Goal: Transaction & Acquisition: Purchase product/service

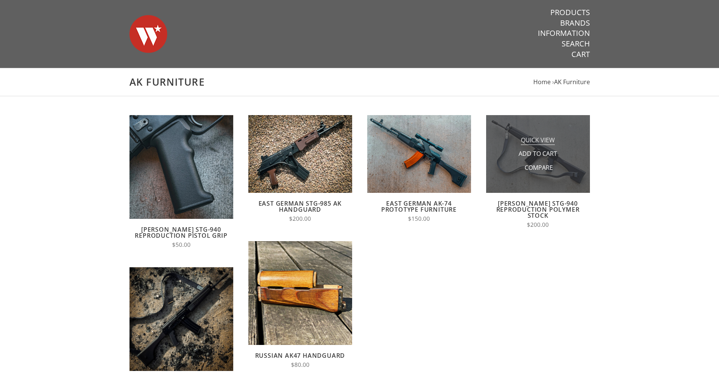
click at [543, 140] on span "Quick View" at bounding box center [538, 140] width 34 height 9
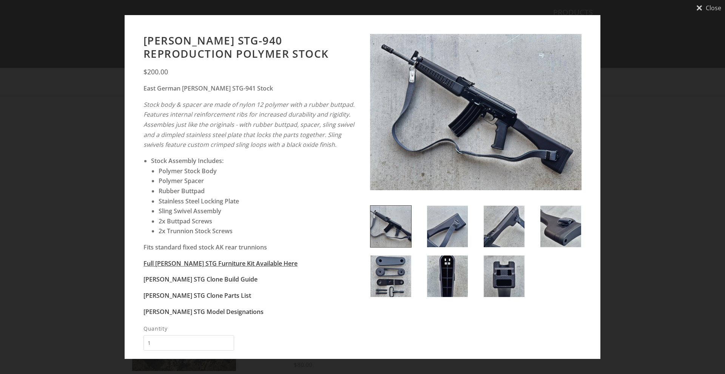
click at [464, 113] on img at bounding box center [475, 113] width 211 height 159
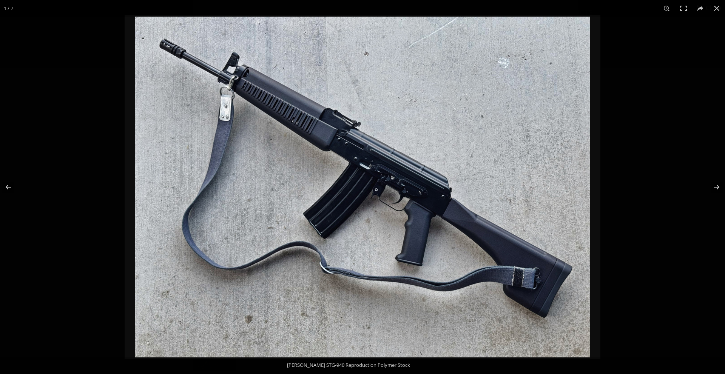
click at [369, 136] on img at bounding box center [362, 187] width 455 height 341
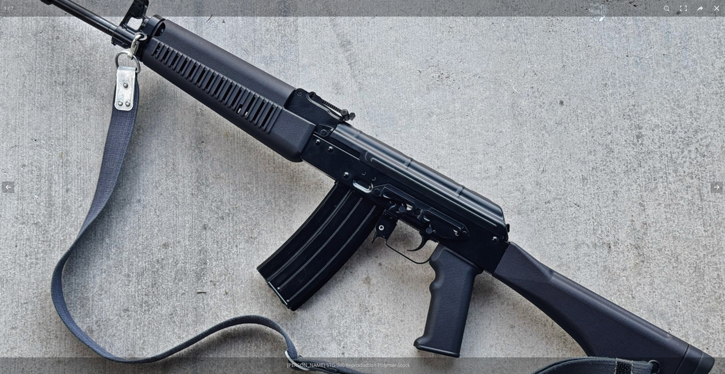
click at [463, 112] on img at bounding box center [357, 223] width 773 height 580
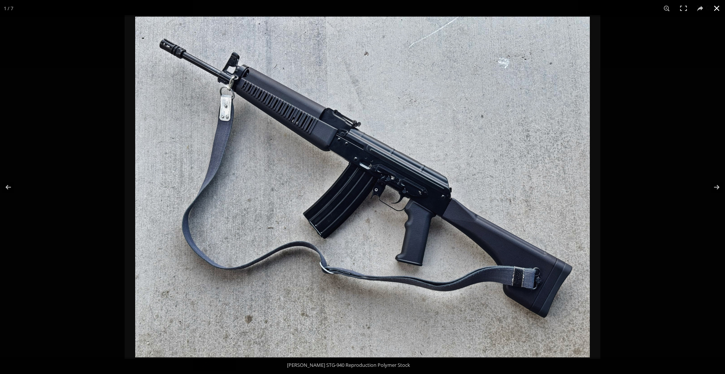
click at [644, 168] on div at bounding box center [497, 204] width 725 height 374
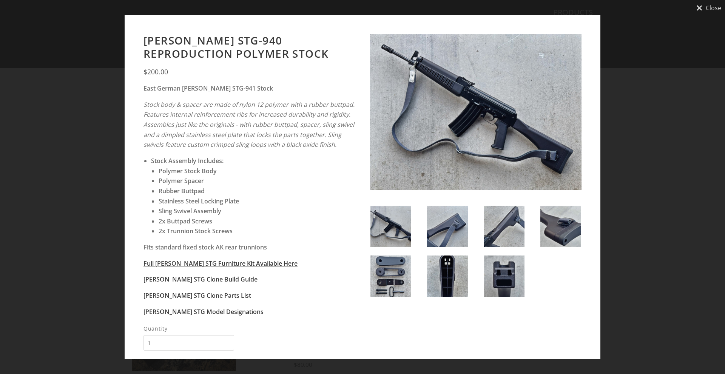
click at [77, 99] on div "Close Wieger STG-940 Reproduction Polymer Stock $200.00 East German Wieger STG-…" at bounding box center [362, 187] width 725 height 374
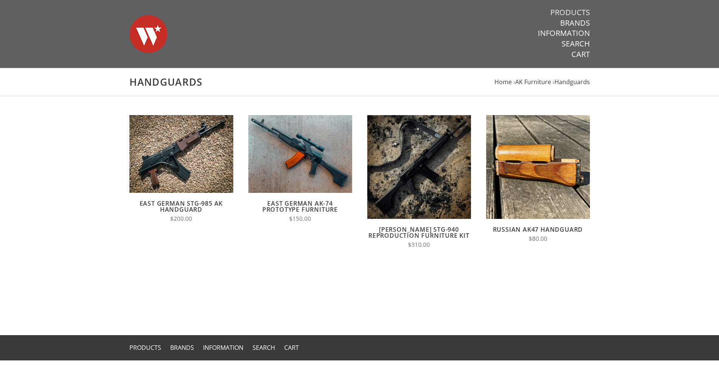
click at [580, 13] on link "Products" at bounding box center [571, 13] width 40 height 10
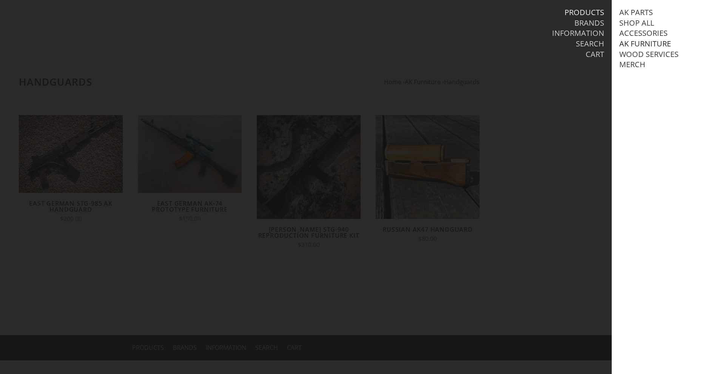
click at [635, 44] on link "AK Furniture" at bounding box center [645, 44] width 52 height 10
click at [655, 80] on link "Handguards" at bounding box center [653, 75] width 52 height 10
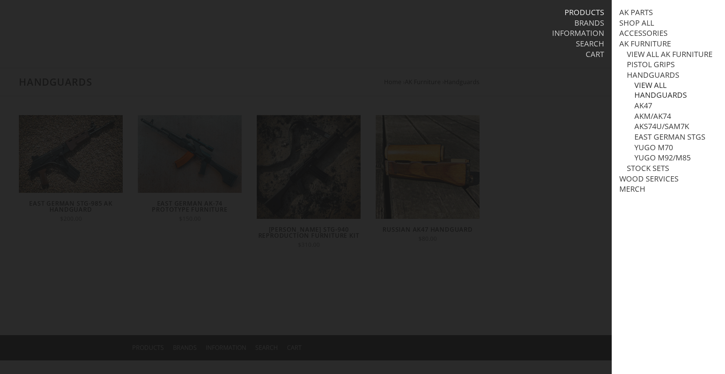
click at [659, 100] on link "View all Handguards" at bounding box center [675, 90] width 83 height 20
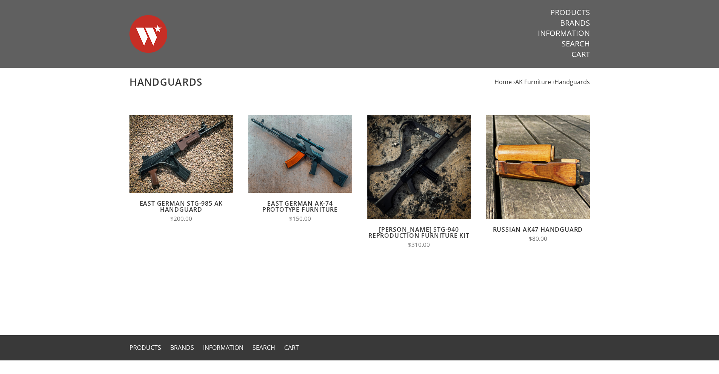
click at [573, 12] on link "Products" at bounding box center [571, 13] width 40 height 10
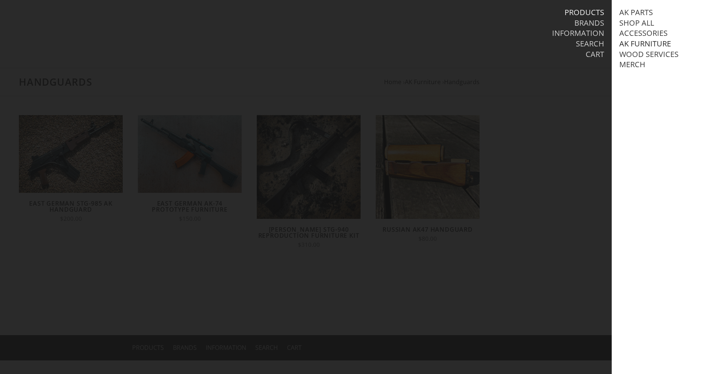
click at [638, 42] on link "AK Furniture" at bounding box center [645, 44] width 52 height 10
click at [643, 80] on link "Handguards" at bounding box center [653, 75] width 52 height 10
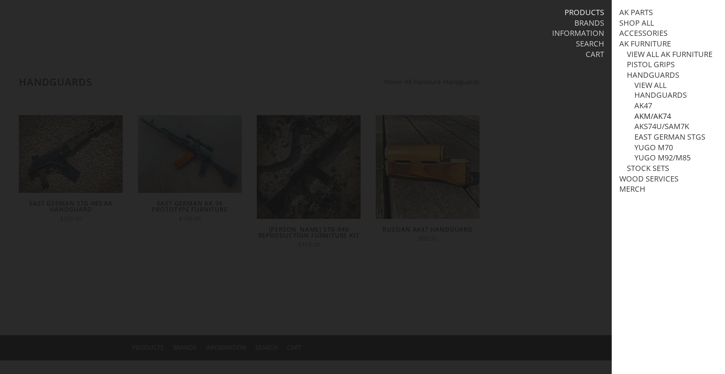
click at [646, 121] on link "AKM/AK74" at bounding box center [652, 116] width 37 height 10
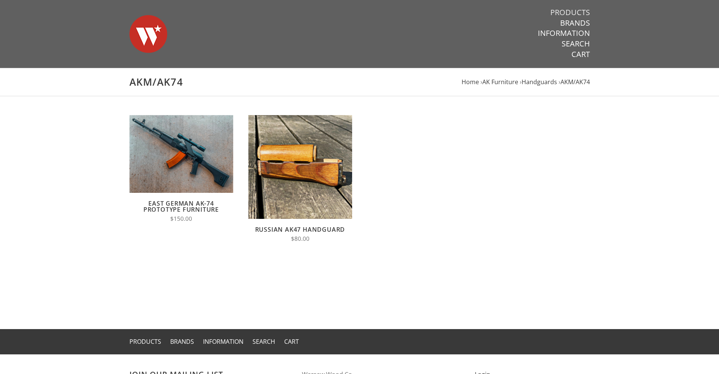
click at [574, 10] on link "Products" at bounding box center [571, 13] width 40 height 10
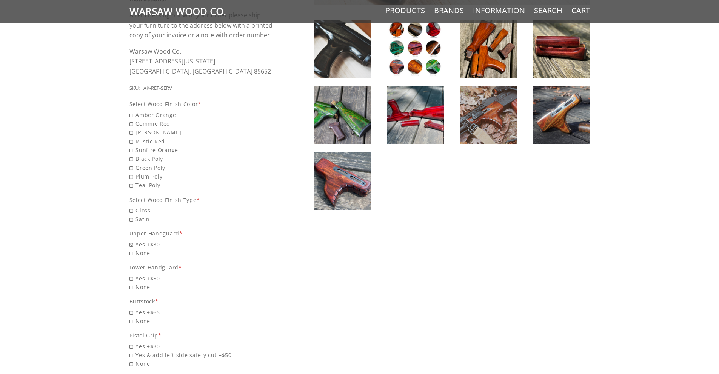
scroll to position [302, 0]
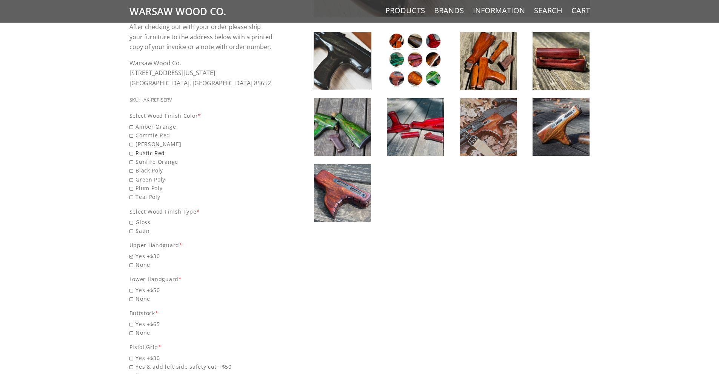
click at [130, 153] on span "Rustic Red" at bounding box center [202, 153] width 145 height 9
click at [130, 149] on input "Rustic Red" at bounding box center [183, 149] width 106 height 0
radio input "true"
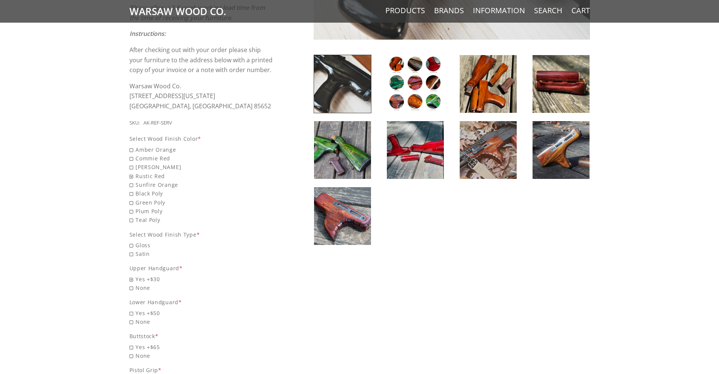
scroll to position [227, 0]
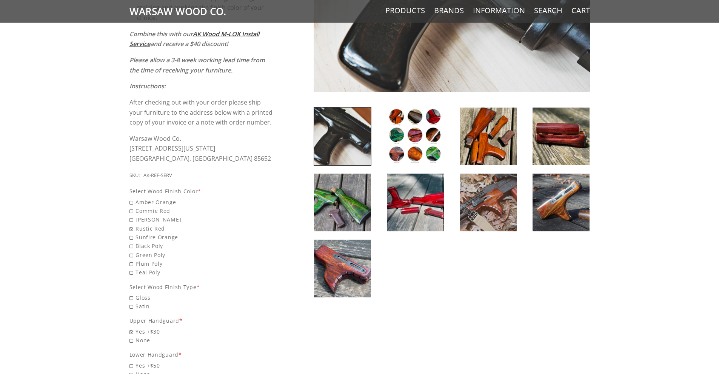
click at [406, 119] on img at bounding box center [415, 137] width 57 height 58
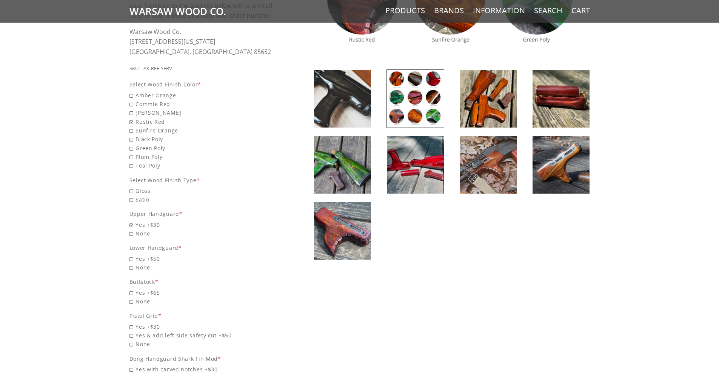
scroll to position [340, 0]
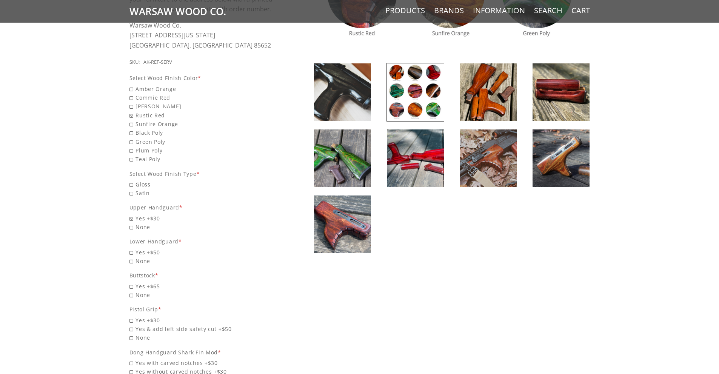
click at [134, 184] on span "Gloss" at bounding box center [202, 184] width 145 height 9
click at [134, 180] on input "Gloss" at bounding box center [183, 180] width 106 height 0
radio input "true"
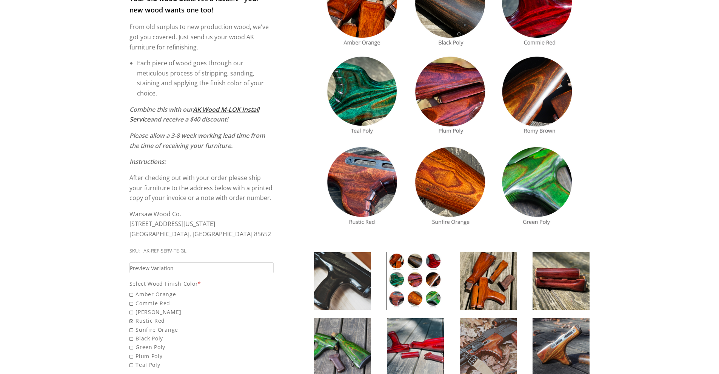
scroll to position [302, 0]
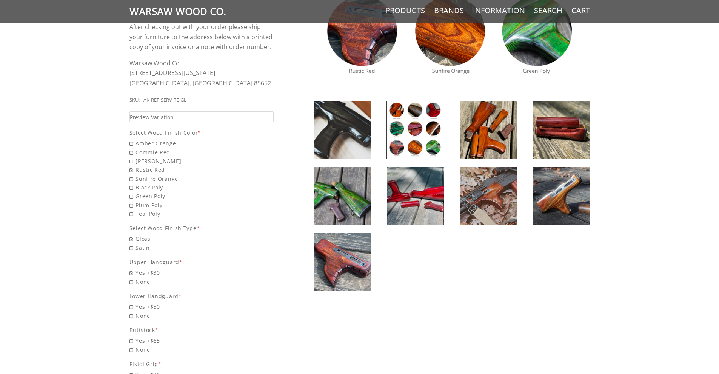
click at [321, 268] on img at bounding box center [342, 262] width 57 height 58
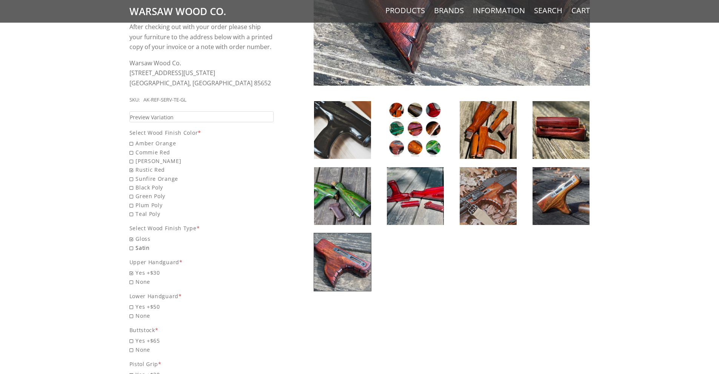
click at [133, 248] on span "Satin" at bounding box center [202, 248] width 145 height 9
click at [133, 244] on input "Satin" at bounding box center [183, 244] width 106 height 0
radio input "true"
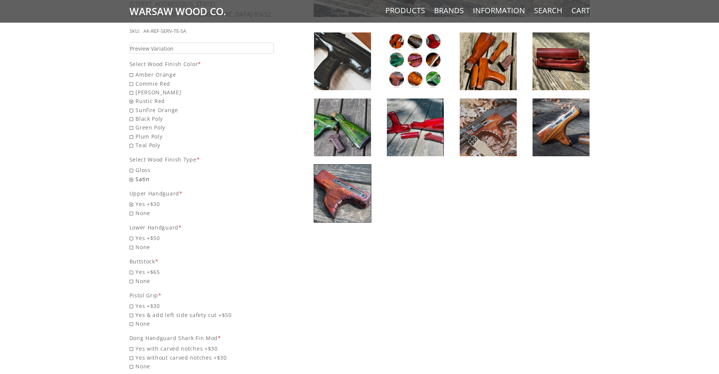
scroll to position [378, 0]
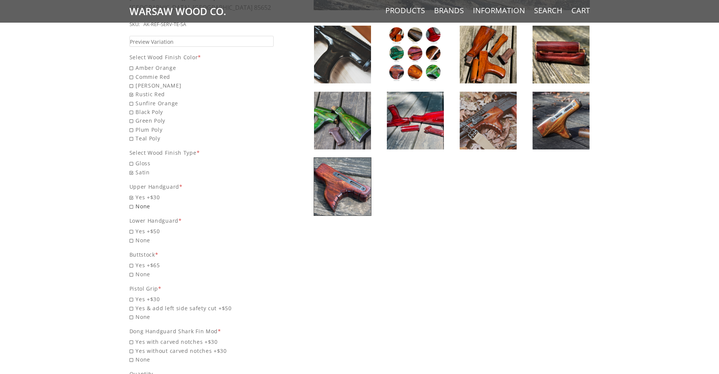
click at [131, 207] on span "None" at bounding box center [202, 206] width 145 height 9
click at [131, 202] on input "None" at bounding box center [183, 202] width 106 height 0
radio input "true"
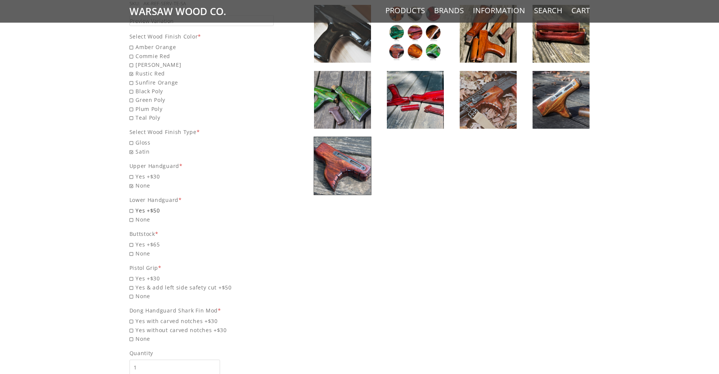
scroll to position [415, 0]
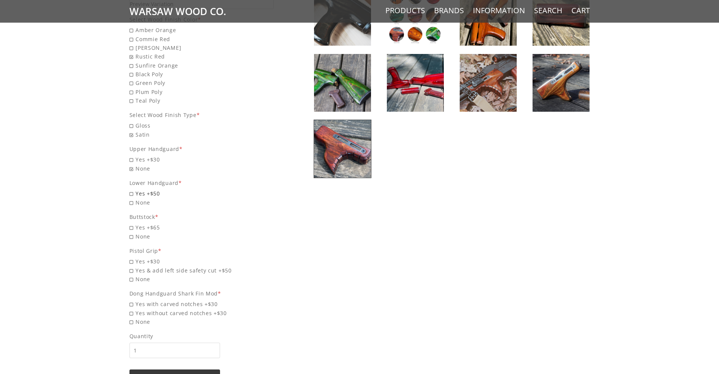
click at [132, 192] on span "Yes +$50" at bounding box center [202, 193] width 145 height 9
click at [132, 190] on input "Yes +$50" at bounding box center [183, 189] width 106 height 0
radio input "true"
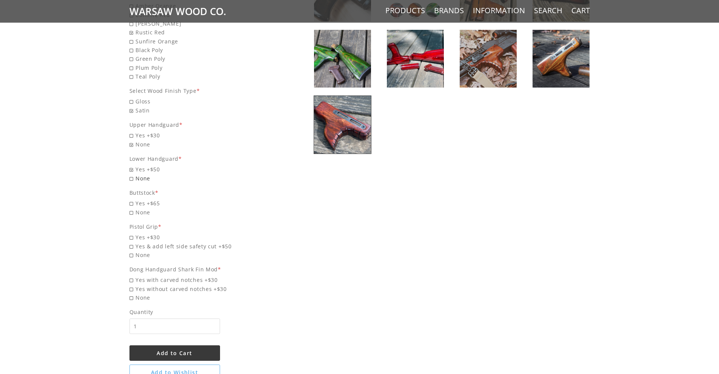
scroll to position [453, 0]
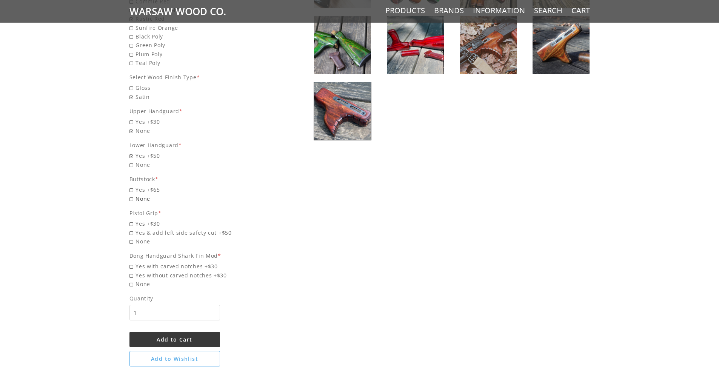
click at [130, 201] on span "None" at bounding box center [202, 198] width 145 height 9
click at [130, 195] on input "None" at bounding box center [183, 194] width 106 height 0
radio input "true"
click at [130, 243] on span "None" at bounding box center [202, 241] width 145 height 9
click at [130, 238] on input "None" at bounding box center [183, 237] width 106 height 0
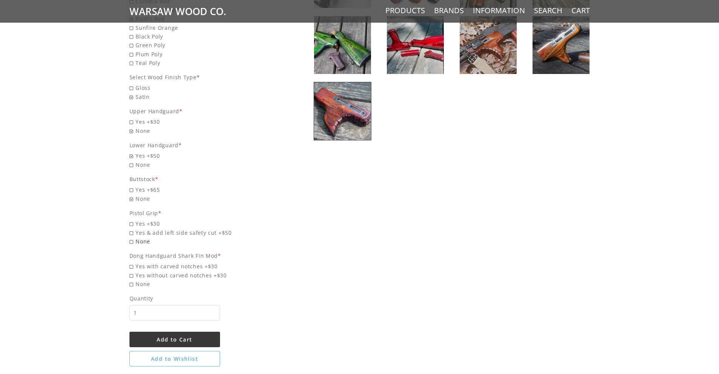
radio input "true"
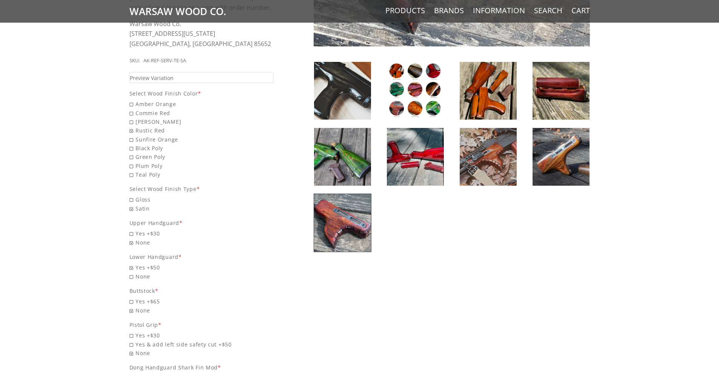
scroll to position [340, 0]
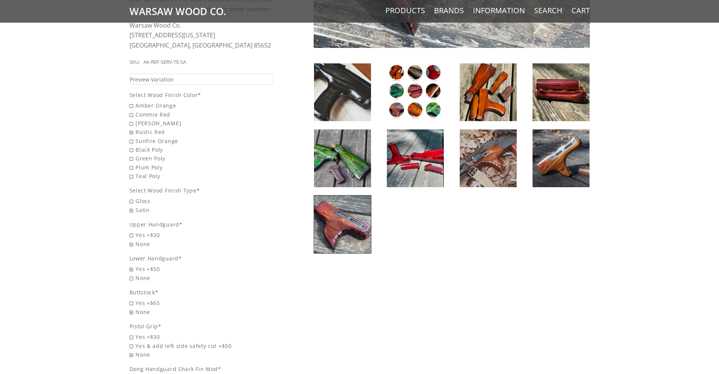
click at [558, 178] on img at bounding box center [561, 159] width 57 height 58
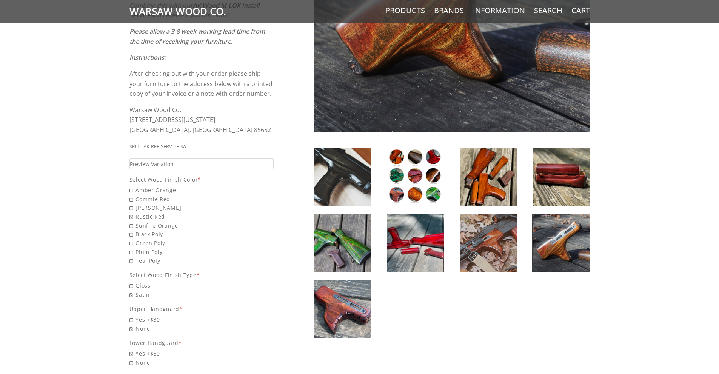
scroll to position [264, 0]
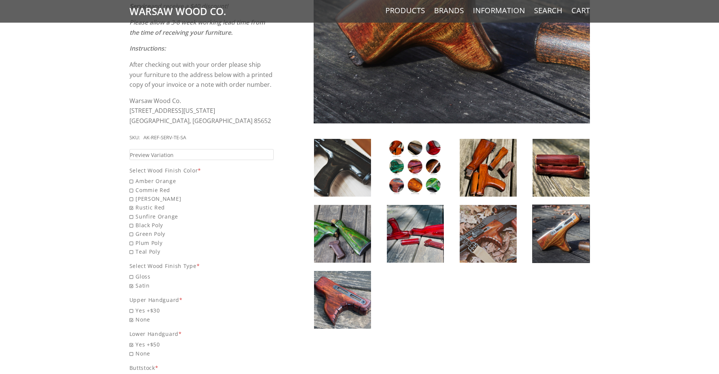
click at [357, 300] on img at bounding box center [342, 300] width 57 height 58
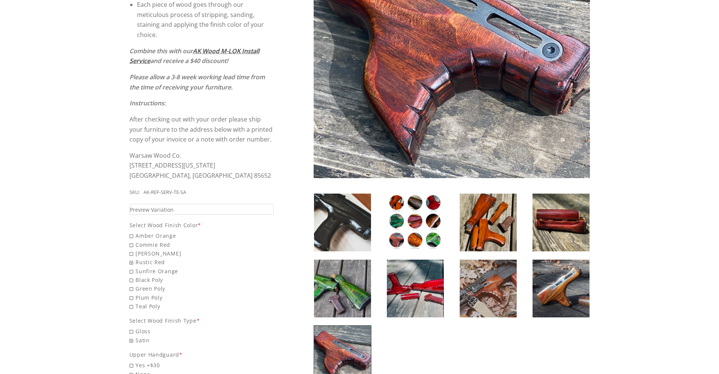
scroll to position [151, 0]
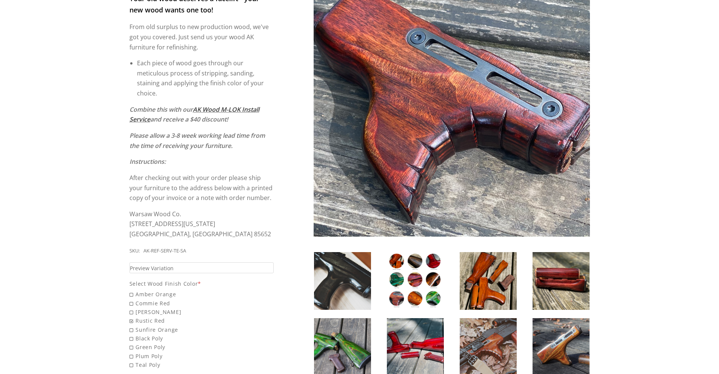
click at [491, 334] on img at bounding box center [488, 347] width 57 height 58
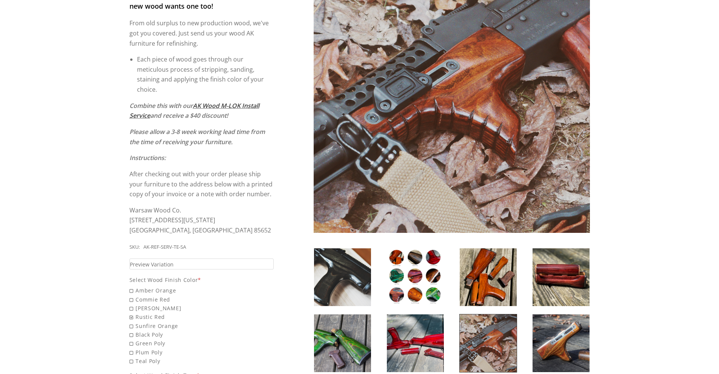
scroll to position [189, 0]
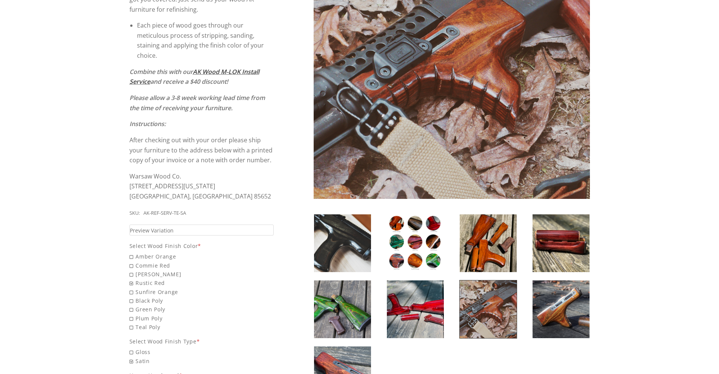
click at [392, 226] on img at bounding box center [415, 243] width 57 height 58
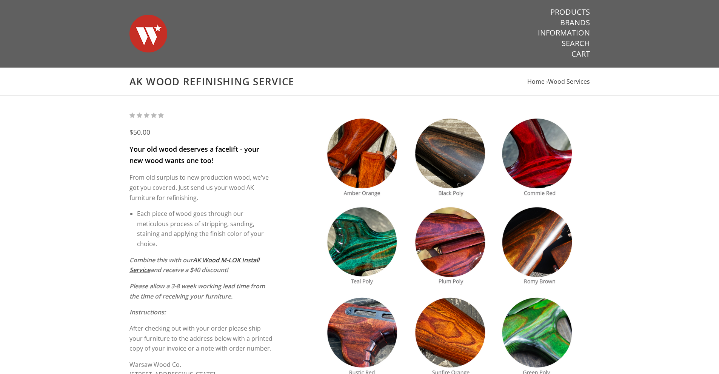
scroll to position [0, 0]
